Goal: Task Accomplishment & Management: Manage account settings

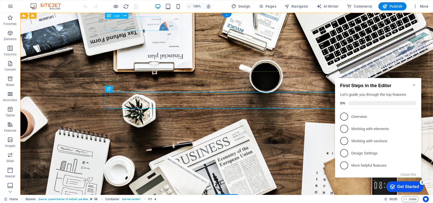
click at [147, 200] on div at bounding box center [227, 207] width 240 height 14
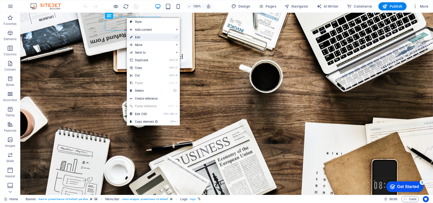
drag, startPoint x: 27, startPoint y: 22, endPoint x: 137, endPoint y: 35, distance: 110.5
click at [137, 35] on link "⏎ Edit" at bounding box center [144, 38] width 34 height 8
select select "px"
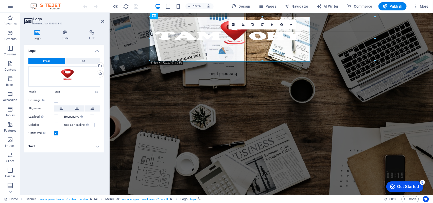
drag, startPoint x: 206, startPoint y: 31, endPoint x: 144, endPoint y: 67, distance: 71.4
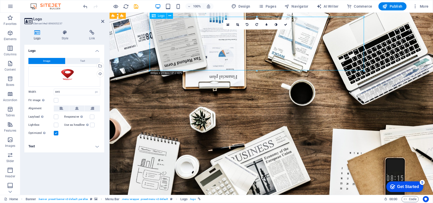
drag, startPoint x: 227, startPoint y: 44, endPoint x: 208, endPoint y: 46, distance: 18.2
drag, startPoint x: 211, startPoint y: 45, endPoint x: 195, endPoint y: 46, distance: 16.0
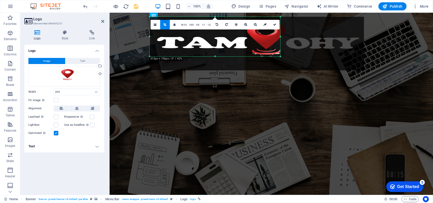
drag, startPoint x: 365, startPoint y: 70, endPoint x: 281, endPoint y: 56, distance: 85.0
click at [281, 56] on div at bounding box center [280, 56] width 3 height 3
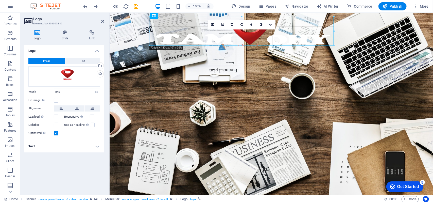
drag, startPoint x: 150, startPoint y: 50, endPoint x: 150, endPoint y: 47, distance: 2.6
type input "726"
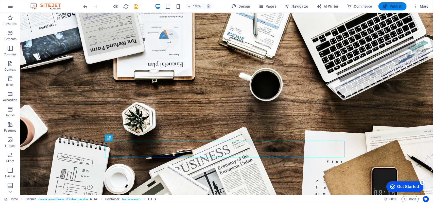
click at [394, 6] on span "Publish" at bounding box center [393, 6] width 20 height 5
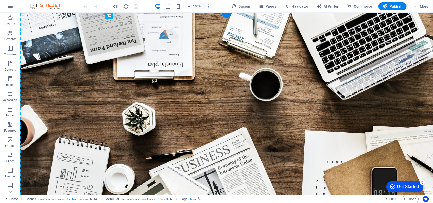
drag, startPoint x: 134, startPoint y: 28, endPoint x: 95, endPoint y: 17, distance: 41.1
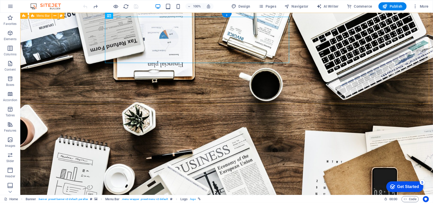
click at [124, 16] on icon at bounding box center [125, 15] width 3 height 5
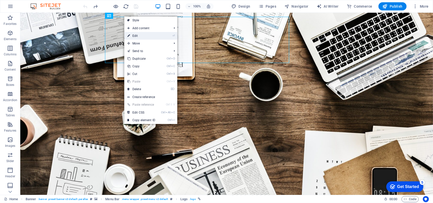
select select "px"
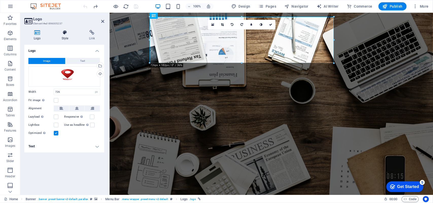
click at [63, 33] on icon at bounding box center [65, 32] width 26 height 5
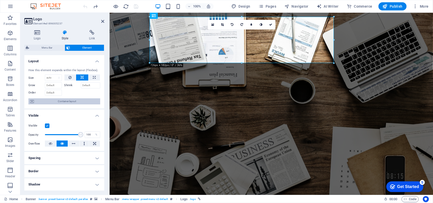
click at [66, 103] on span "Container layout" at bounding box center [67, 101] width 63 height 6
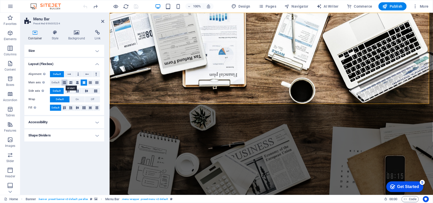
click at [64, 83] on icon at bounding box center [64, 82] width 3 height 6
click at [82, 84] on button at bounding box center [84, 82] width 6 height 6
click at [52, 35] on icon at bounding box center [55, 32] width 14 height 5
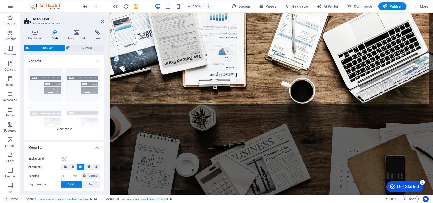
drag, startPoint x: 102, startPoint y: 102, endPoint x: 103, endPoint y: 107, distance: 4.6
click at [103, 107] on div "Border Centered Default Fixed Loki Trigger Wide XXL" at bounding box center [64, 102] width 80 height 76
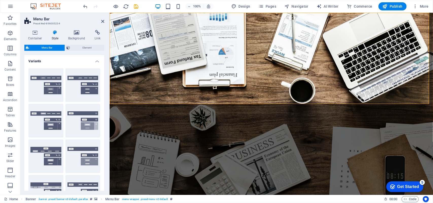
drag, startPoint x: 103, startPoint y: 107, endPoint x: 105, endPoint y: 120, distance: 13.1
click at [105, 120] on div "Container Style Background Link Size Height Default px rem % vh vw Min. height …" at bounding box center [64, 110] width 88 height 169
click at [97, 60] on h4 "Variants" at bounding box center [64, 59] width 80 height 9
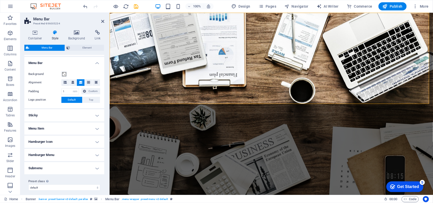
scroll to position [15, 0]
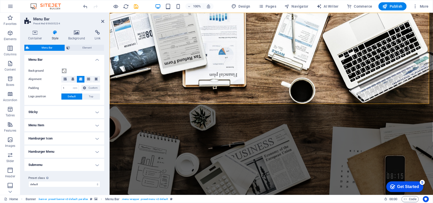
click at [95, 123] on h4 "Menu Item" at bounding box center [64, 125] width 80 height 12
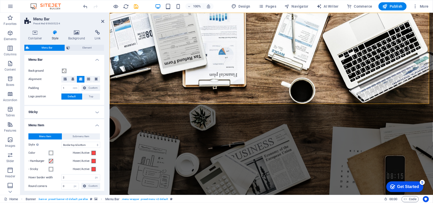
click at [95, 123] on h4 "Menu Item" at bounding box center [64, 123] width 80 height 9
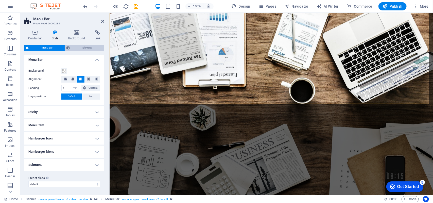
click at [84, 50] on span "Element" at bounding box center [87, 48] width 31 height 6
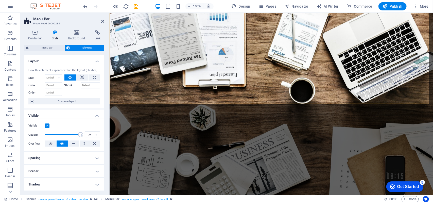
click at [95, 160] on h4 "Spacing" at bounding box center [64, 158] width 80 height 12
click at [70, 169] on select "Default auto px % rem vw vh Custom" at bounding box center [60, 168] width 23 height 6
click at [84, 170] on span "Custom" at bounding box center [90, 168] width 18 height 6
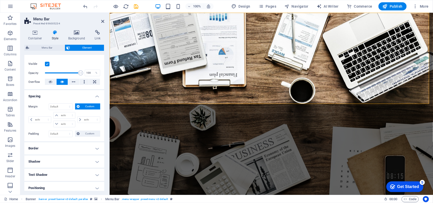
scroll to position [62, 0]
click at [90, 133] on span "Custom" at bounding box center [90, 133] width 18 height 6
click at [90, 105] on span "Custom" at bounding box center [90, 106] width 18 height 6
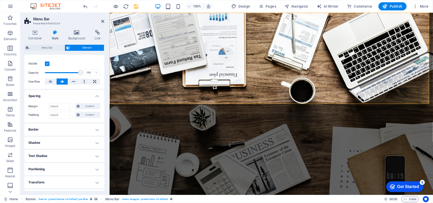
click at [99, 169] on h4 "Positioning" at bounding box center [64, 169] width 80 height 12
drag, startPoint x: 105, startPoint y: 153, endPoint x: 104, endPoint y: 160, distance: 7.7
click at [104, 160] on div "Container Style Background Link Size Height Default px rem % vh vw Min. height …" at bounding box center [64, 110] width 88 height 169
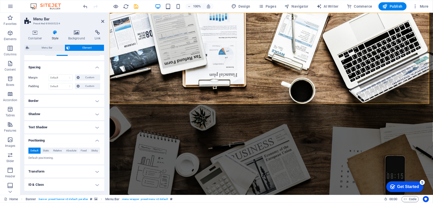
scroll to position [95, 0]
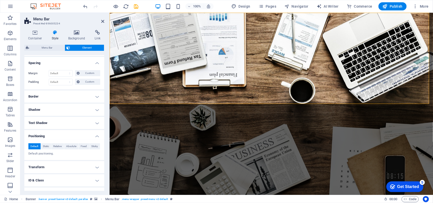
click at [95, 177] on h4 "ID & Class" at bounding box center [64, 180] width 80 height 12
drag, startPoint x: 102, startPoint y: 146, endPoint x: 105, endPoint y: 154, distance: 8.8
click at [105, 154] on div "Container Style Background Link Size Height Default px rem % vh vw Min. height …" at bounding box center [64, 110] width 88 height 169
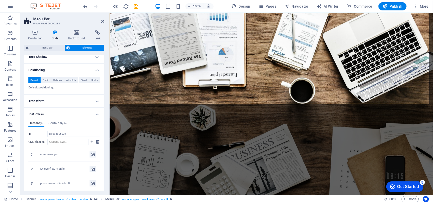
scroll to position [160, 0]
